Goal: Task Accomplishment & Management: Manage account settings

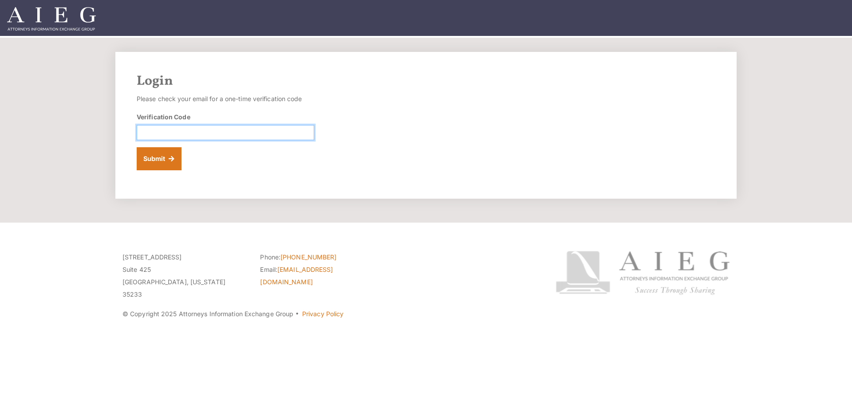
click at [225, 132] on input "Verification Code" at bounding box center [225, 132] width 177 height 15
paste input "461639"
type input "461639"
click at [164, 162] on button "Submit" at bounding box center [159, 158] width 45 height 23
click at [189, 133] on input "Verification Code" at bounding box center [225, 132] width 177 height 15
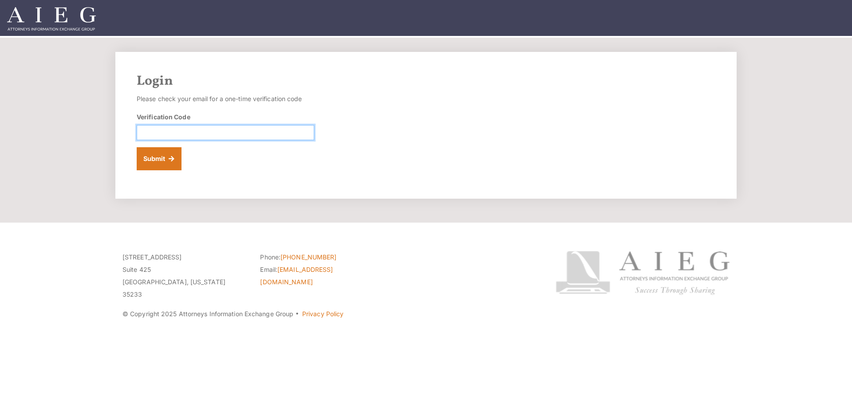
paste input "440375"
type input "440375"
click at [160, 154] on button "Submit" at bounding box center [159, 158] width 45 height 23
